Goal: Transaction & Acquisition: Purchase product/service

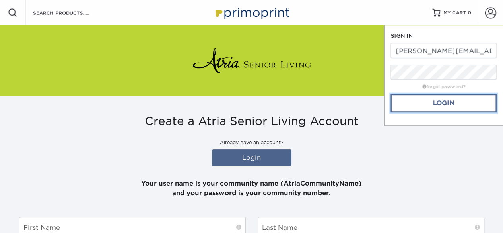
click at [459, 99] on link "Login" at bounding box center [443, 103] width 106 height 18
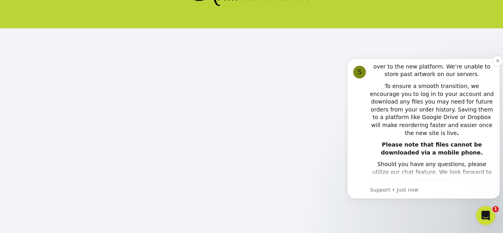
scroll to position [159, 0]
click at [497, 59] on icon "Dismiss notification" at bounding box center [497, 60] width 4 height 4
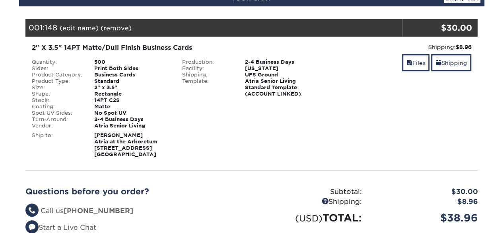
scroll to position [151, 0]
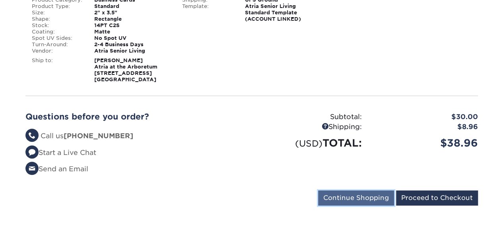
click at [387, 196] on input "Continue Shopping" at bounding box center [356, 197] width 76 height 15
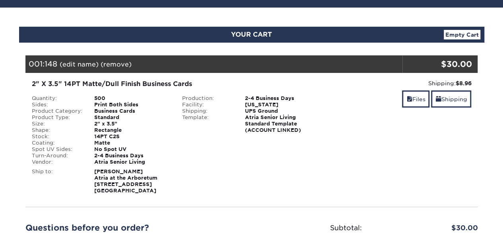
scroll to position [0, 0]
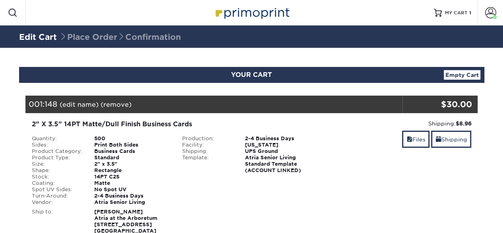
click at [289, 10] on img at bounding box center [252, 12] width 80 height 17
click at [18, 11] on div at bounding box center [12, 12] width 25 height 25
click at [13, 12] on span at bounding box center [13, 13] width 10 height 10
click at [495, 12] on span at bounding box center [490, 12] width 11 height 11
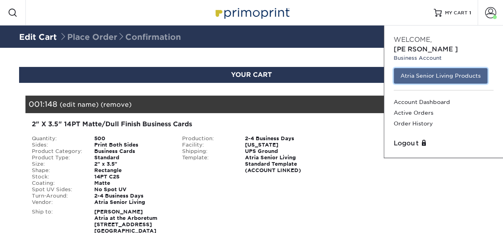
click at [472, 68] on link "Atria Senior Living Products" at bounding box center [441, 75] width 94 height 15
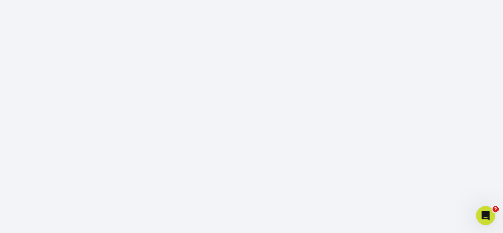
scroll to position [95, 0]
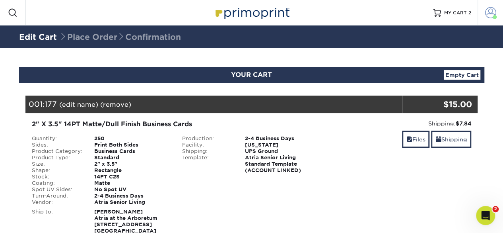
click at [495, 13] on span at bounding box center [490, 12] width 11 height 11
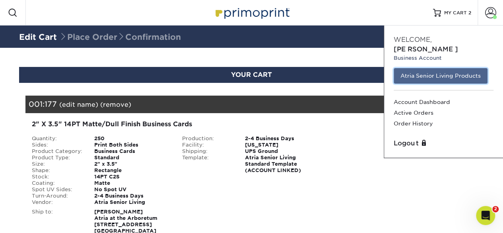
click at [458, 68] on link "Atria Senior Living Products" at bounding box center [441, 75] width 94 height 15
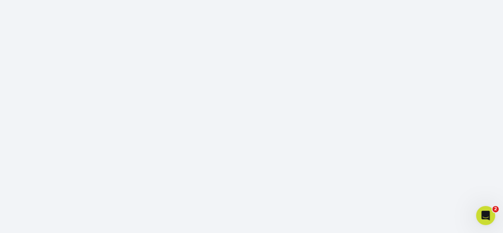
scroll to position [135, 0]
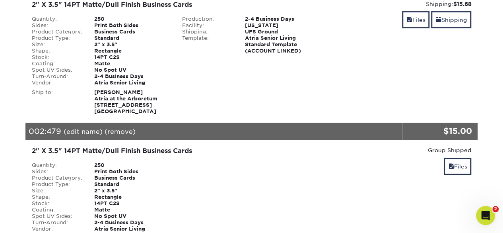
click at [253, 138] on div "002: 479 (edit name) (remove) Are you sure you want to remove this product ? Ye…" at bounding box center [213, 130] width 377 height 17
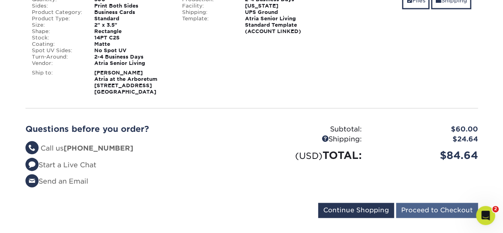
scroll to position [415, 0]
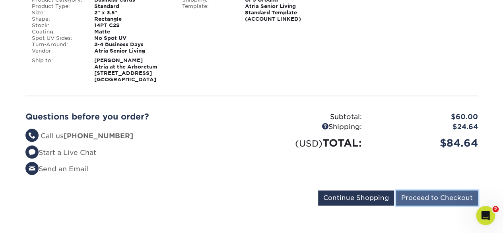
click at [440, 196] on input "Proceed to Checkout" at bounding box center [437, 197] width 82 height 15
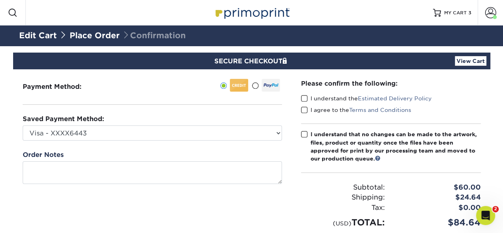
click at [305, 96] on span at bounding box center [304, 99] width 7 height 8
click at [0, 0] on input "I understand the Estimated Delivery Policy" at bounding box center [0, 0] width 0 height 0
click at [305, 108] on span at bounding box center [304, 110] width 7 height 8
click at [0, 0] on input "I agree to the Terms and Conditions" at bounding box center [0, 0] width 0 height 0
click at [303, 131] on span at bounding box center [304, 134] width 7 height 8
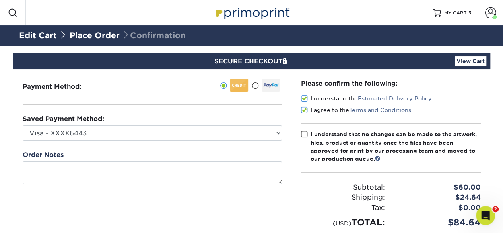
click at [0, 0] on input "I understand that no changes can be made to the artwork, files, product or quan…" at bounding box center [0, 0] width 0 height 0
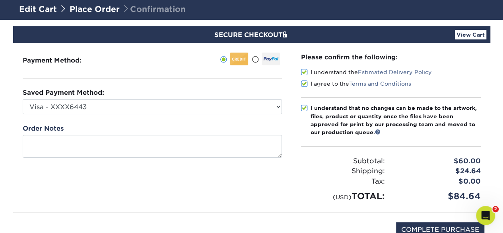
scroll to position [66, 0]
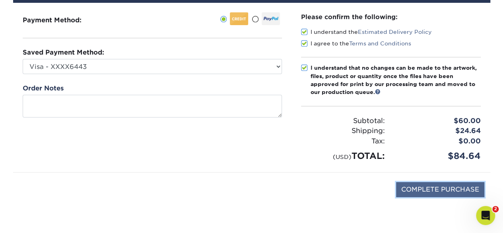
click at [430, 187] on input "COMPLETE PURCHASE" at bounding box center [440, 189] width 88 height 15
type input "PROCESSING, PLEASE WAIT..."
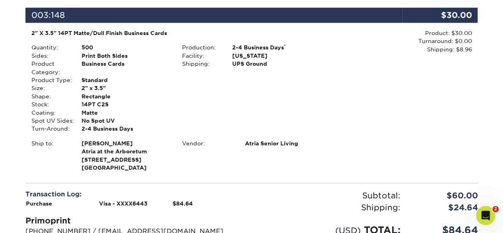
scroll to position [588, 0]
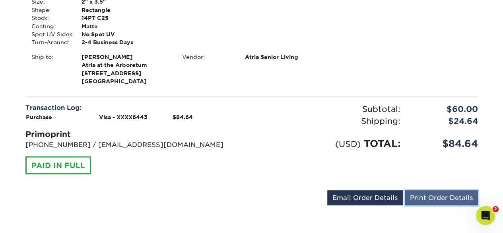
click at [437, 194] on link "Print Order Details" at bounding box center [441, 197] width 73 height 15
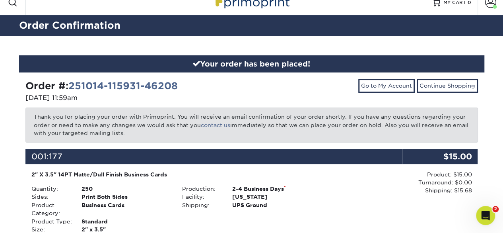
scroll to position [0, 0]
